Goal: Task Accomplishment & Management: Use online tool/utility

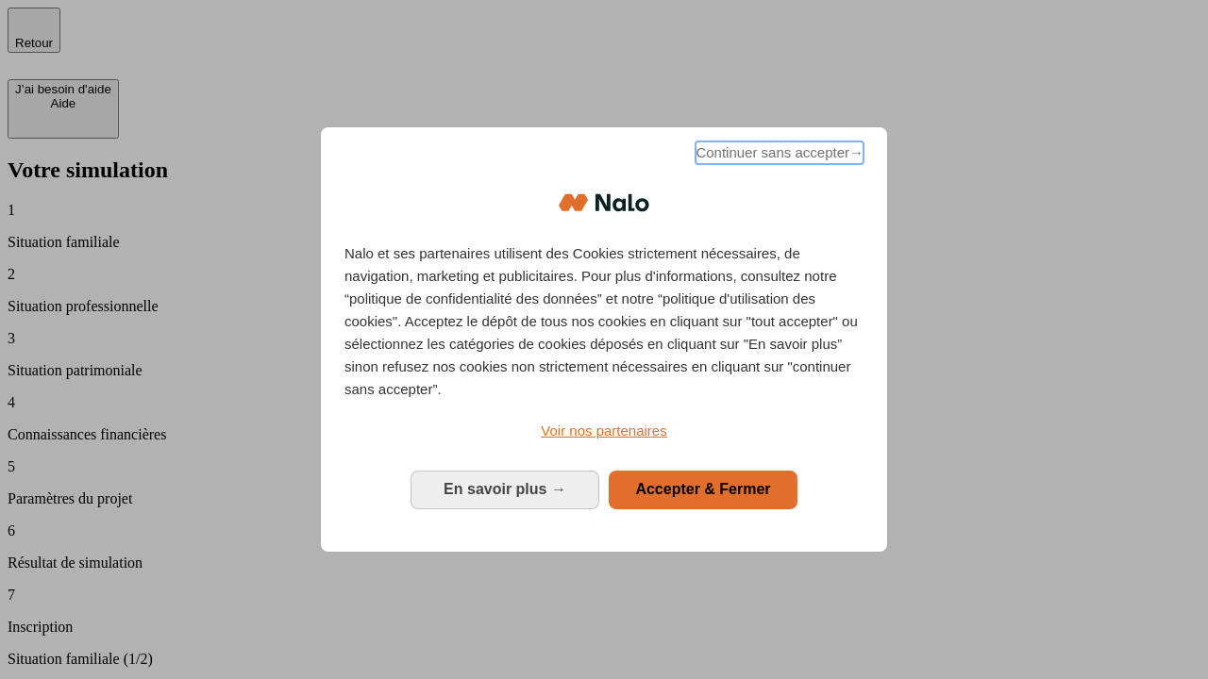
click at [777, 156] on span "Continuer sans accepter →" at bounding box center [779, 153] width 168 height 23
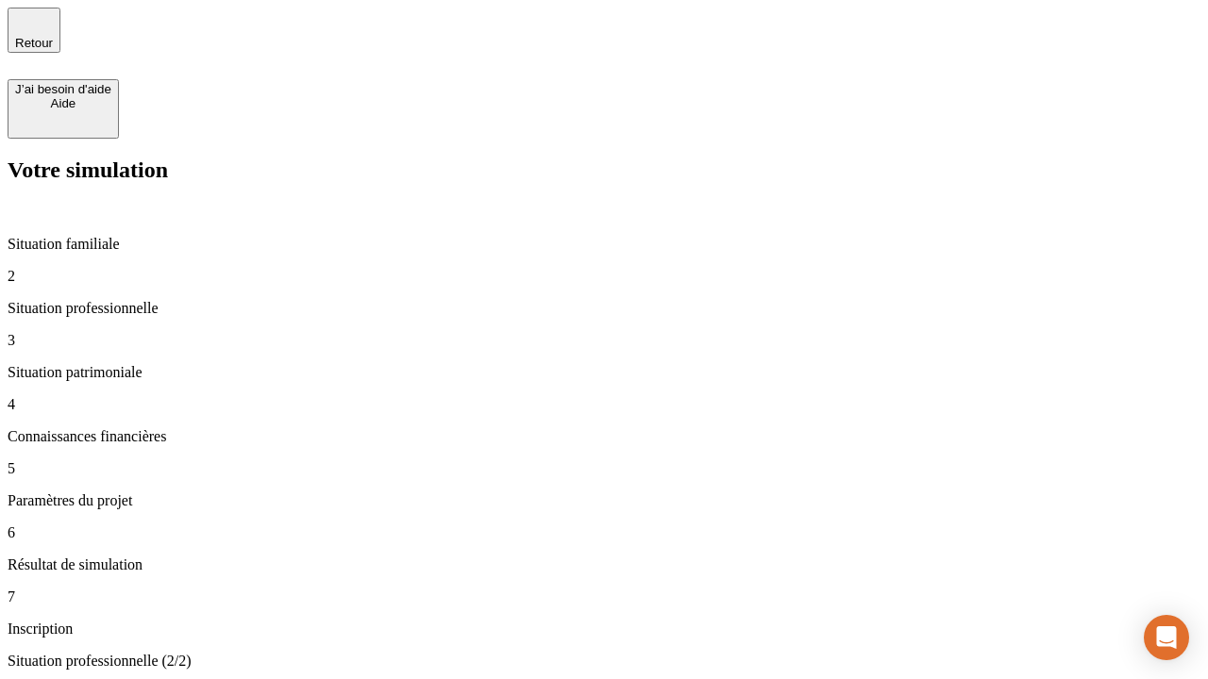
type input "30 000"
